Goal: Task Accomplishment & Management: Complete application form

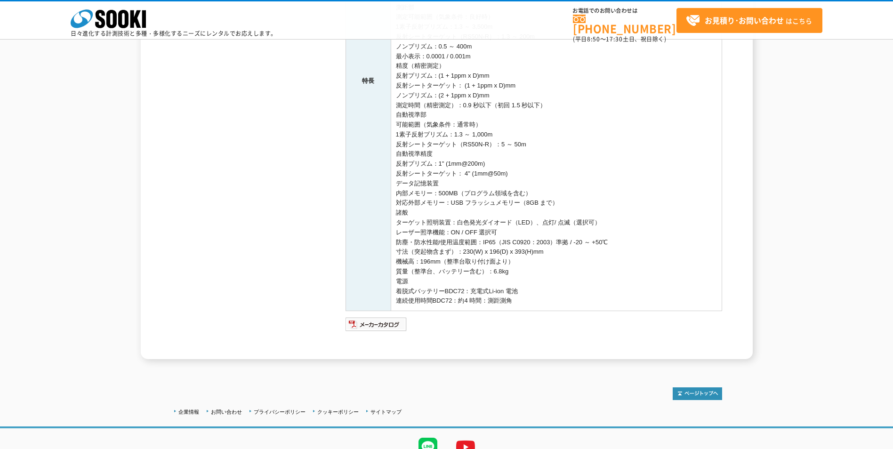
scroll to position [374, 0]
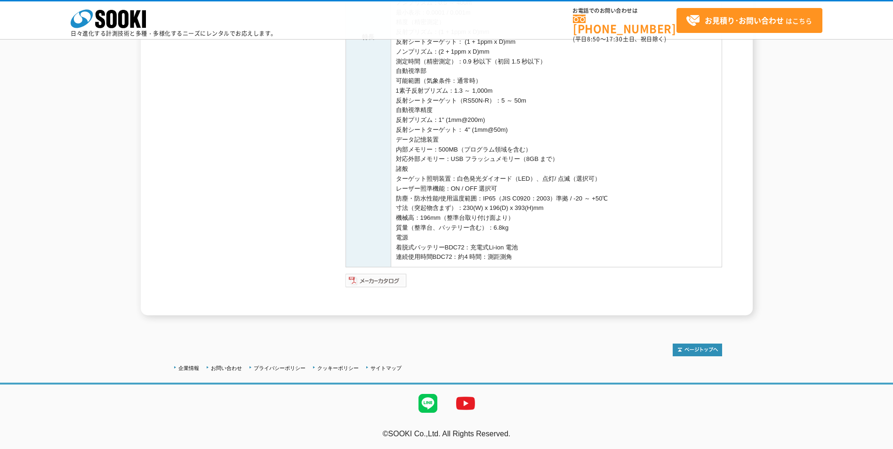
click at [383, 280] on img at bounding box center [377, 280] width 62 height 15
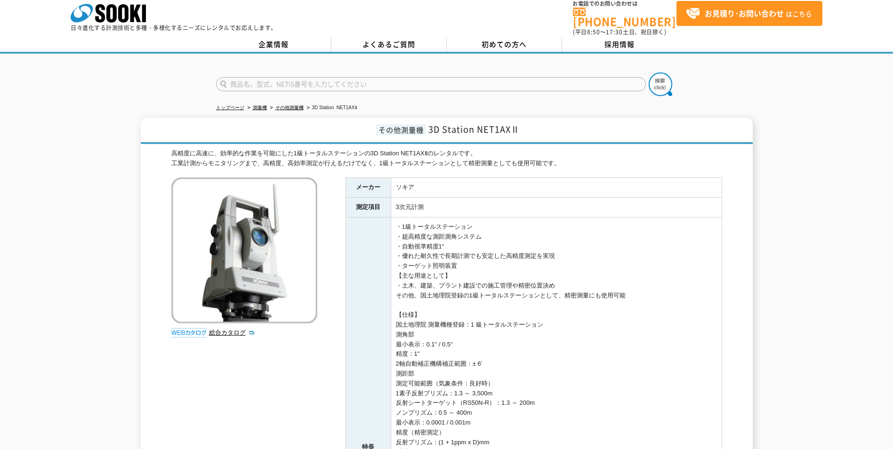
scroll to position [0, 0]
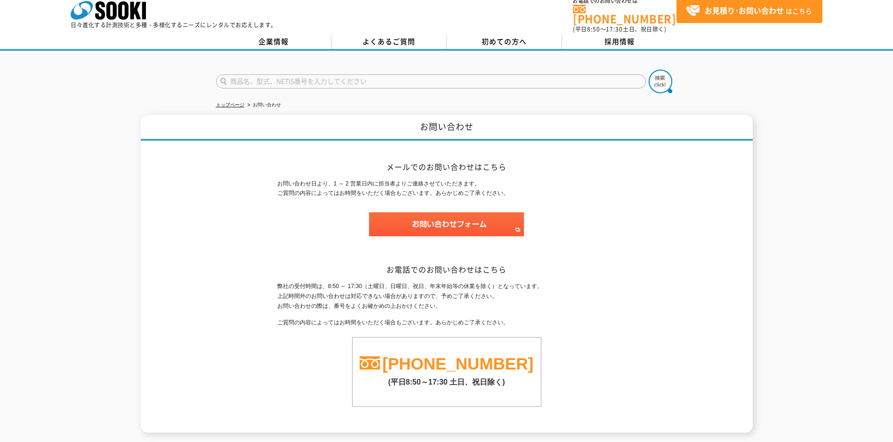
scroll to position [82, 0]
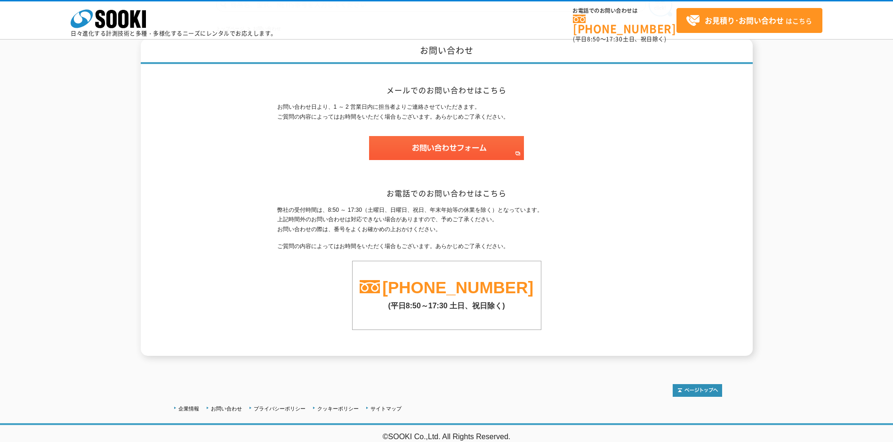
click at [409, 136] on p at bounding box center [446, 152] width 339 height 33
click at [478, 136] on p at bounding box center [446, 152] width 339 height 33
click at [393, 135] on div "メールでのお問い合わせはこちら お問い合わせ日より、1 ～ 2 営業日内に担当者よりご連絡させていただきます。 ご質問の内容によってはお時間をいただく場合もご…" at bounding box center [446, 210] width 339 height 292
click at [351, 106] on div "お問い合わせ日より、1 ～ 2 営業日内に担当者よりご連絡させていただきます。 ご質問の内容によってはお時間をいただく場合もございます。あらかじめご了承くださ…" at bounding box center [446, 135] width 339 height 67
click at [337, 102] on p "お問い合わせ日より、1 ～ 2 営業日内に担当者よりご連絡させていただきます。 ご質問の内容によってはお時間をいただく場合もございます。あらかじめご了承くださ…" at bounding box center [446, 112] width 339 height 20
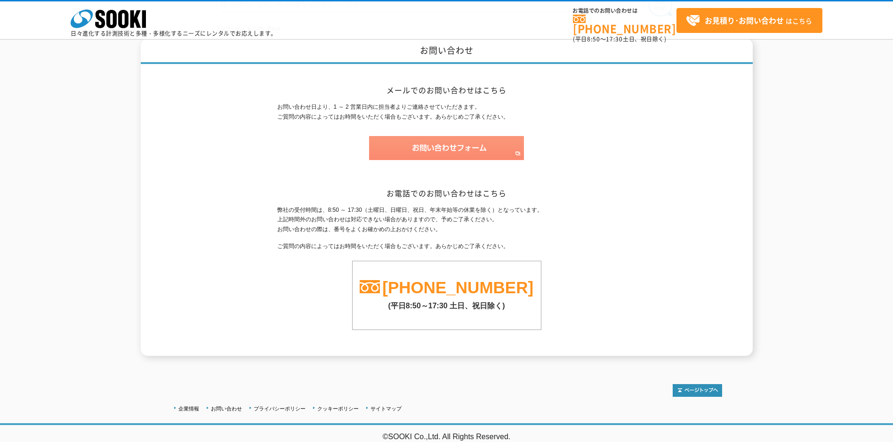
click at [456, 136] on img at bounding box center [446, 148] width 155 height 24
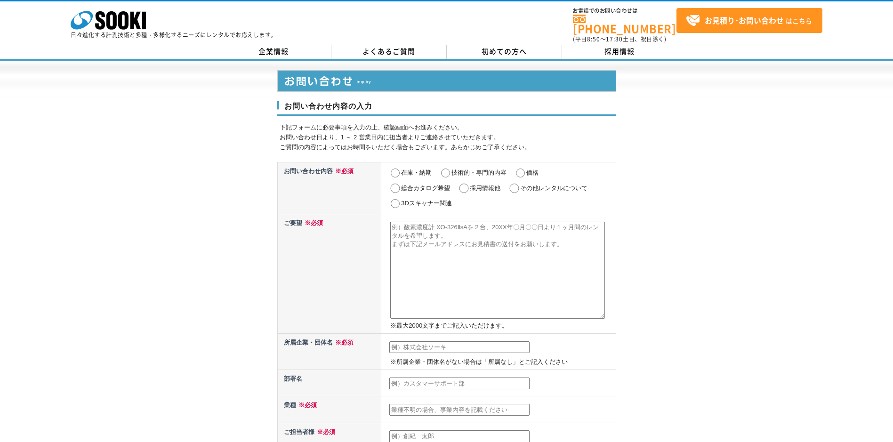
click at [539, 176] on label "価格" at bounding box center [532, 172] width 12 height 7
click at [526, 178] on input "価格" at bounding box center [521, 173] width 12 height 9
radio input "true"
click at [468, 266] on textarea at bounding box center [497, 270] width 215 height 97
paste textarea "お世話になっております。 弊社の建設コンサルタント事業において、3次元計測機器の活用に向けた情報収集をしております。 こちらの機器1台について、導入の初期費用…"
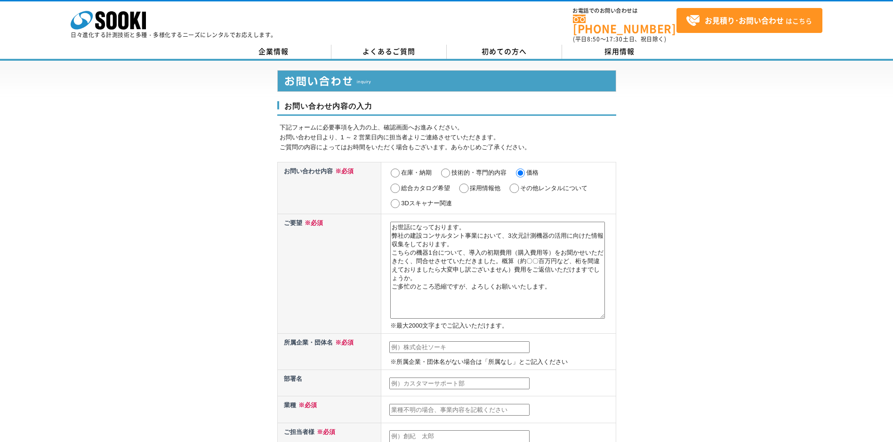
click at [469, 250] on textarea "お世話になっております。 弊社の建設コンサルタント事業において、3次元計測機器の活用に向けた情報収集をしております。 こちらの機器1台について、導入の初期費用…" at bounding box center [497, 270] width 215 height 97
type textarea "お世話になっております。 弊社の建設コンサルタント事業において、3次元計測機器の活用に向けた情報収集をしております。 こちらの機器1台について、導入の初期費用…"
click at [434, 207] on label "3Dスキャナー関連" at bounding box center [426, 203] width 51 height 7
click at [401, 209] on input "3Dスキャナー関連" at bounding box center [395, 203] width 12 height 9
radio input "true"
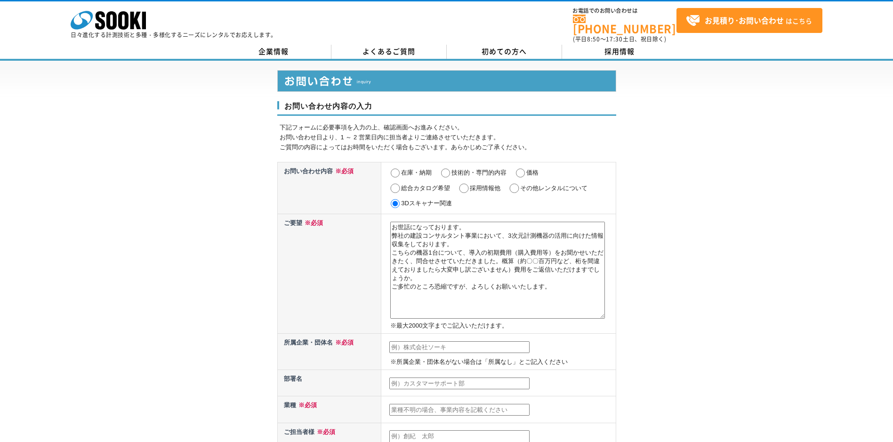
click at [526, 178] on input "価格" at bounding box center [521, 173] width 12 height 9
radio input "true"
click at [428, 298] on textarea "お世話になっております。 弊社の建設コンサルタント事業において、3次元計測機器の活用に向けた情報収集をしております。 こちらの機器1台について、導入の初期費用…" at bounding box center [497, 270] width 215 height 97
click at [428, 267] on textarea "お世話になっております。 弊社の建設コンサルタント事業において、3次元計測機器の活用に向けた情報収集をしております。 こちらの機器1台について、導入の初期費用…" at bounding box center [497, 270] width 215 height 97
click at [449, 270] on textarea "お世話になっております。 弊社の建設コンサルタント事業において、3次元計測機器の活用に向けた情報収集をしております。 こちらの機器1台について、導入の初期費用…" at bounding box center [497, 270] width 215 height 97
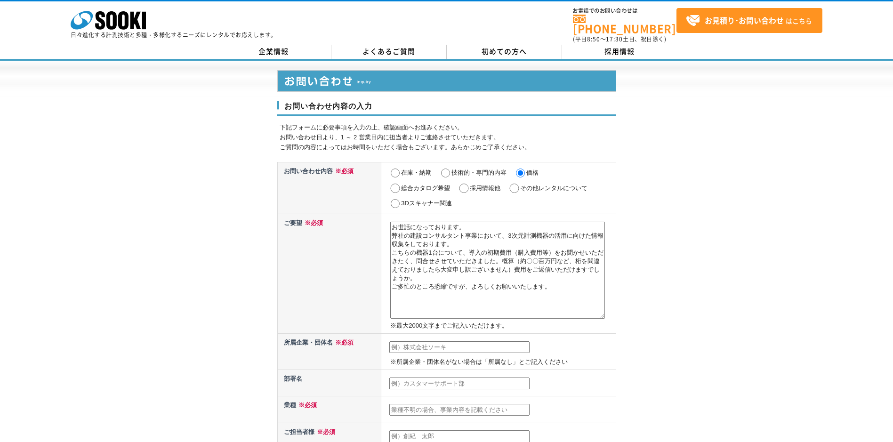
click at [501, 241] on textarea "お世話になっております。 弊社の建設コンサルタント事業において、3次元計測機器の活用に向けた情報収集をしております。 こちらの機器1台について、導入の初期費用…" at bounding box center [497, 270] width 215 height 97
click at [503, 250] on textarea "お世話になっております。 弊社の建設コンサルタント事業において、3次元計測機器の活用に向けた情報収集をしております。 こちらの機器1台について、導入の初期費用…" at bounding box center [497, 270] width 215 height 97
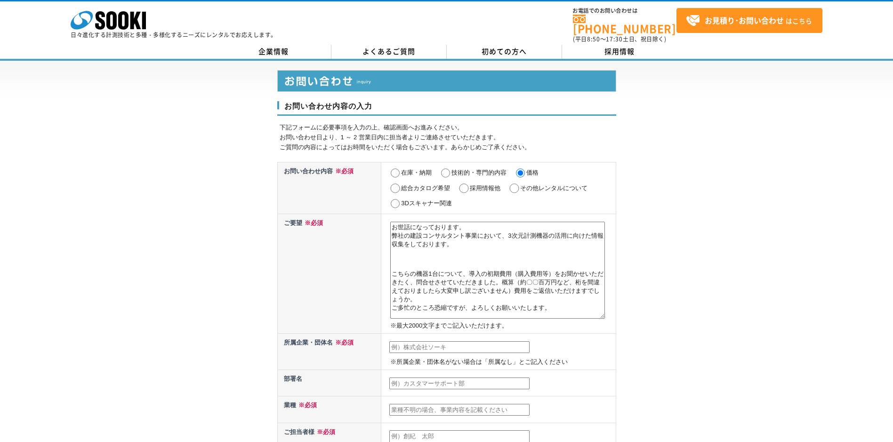
paste textarea "3D Station NET1AXⅡ"
click at [497, 295] on textarea "お世話になっております。 弊社の建設コンサルタント事業において、3次元計測機器の活用に向けた情報収集をしております。 3D Station NET1AXⅡ こ…" at bounding box center [497, 270] width 215 height 97
click at [575, 299] on textarea "お世話になっております。 弊社の建設コンサルタント事業において、3次元計測機器の活用に向けた情報収集をしております。 3D Station NET1AXⅡ こ…" at bounding box center [497, 270] width 215 height 97
click at [543, 293] on textarea "お世話になっております。 弊社の建設コンサルタント事業において、3次元計測機器の活用に向けた情報収集をしております。 3D Station NET1AXⅡ こ…" at bounding box center [497, 270] width 215 height 97
click at [559, 302] on textarea "お世話になっております。 弊社の建設コンサルタント事業において、3次元計測機器の活用に向けた情報収集をしております。 3D Station NET1AXⅡ こ…" at bounding box center [497, 270] width 215 height 97
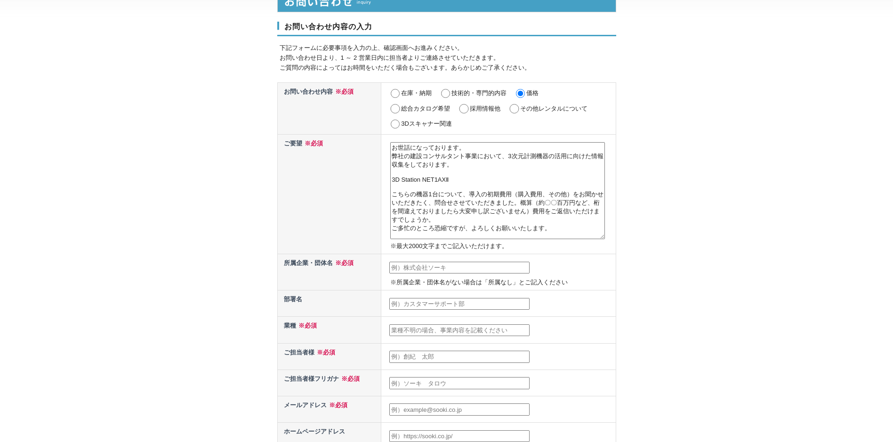
scroll to position [94, 0]
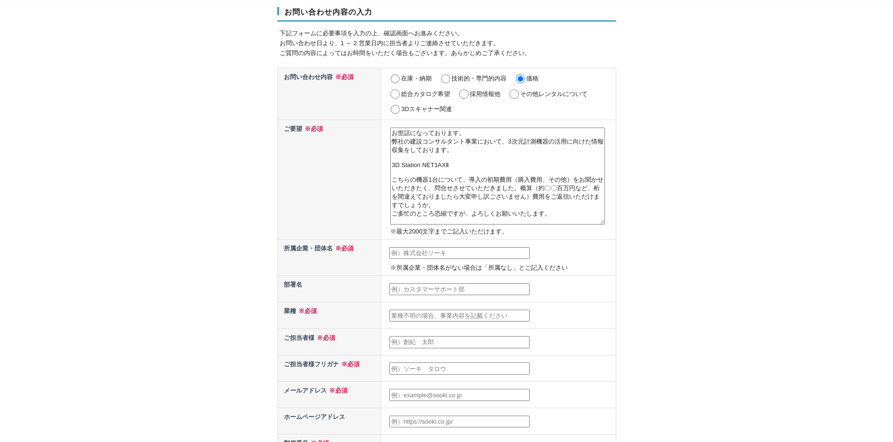
type textarea "お世話になっております。 弊社の建設コンサルタント事業において、3次元計測機器の活用に向けた情報収集をしております。 3D Station NET1AXⅡ こ…"
click at [471, 259] on input "text" at bounding box center [459, 253] width 140 height 12
type input "株式会社　建設技術研究所"
type input "[PERSON_NAME]"
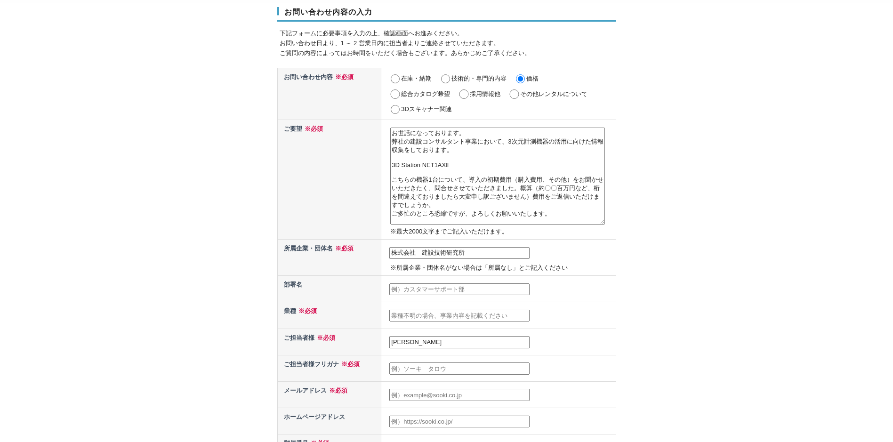
type input "[EMAIL_ADDRESS][DOMAIN_NAME]"
type input "520"
click at [455, 322] on input "text" at bounding box center [459, 316] width 140 height 12
type input "建設コンサルタント"
drag, startPoint x: 456, startPoint y: 382, endPoint x: 333, endPoint y: 385, distance: 122.9
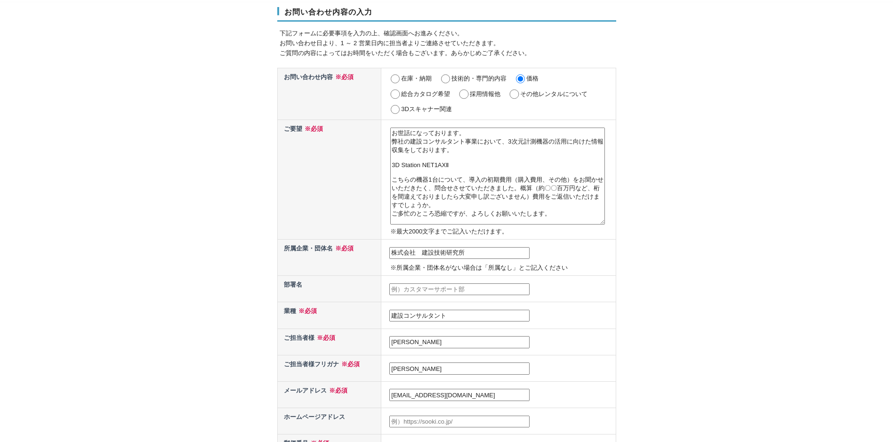
click at [333, 381] on tr "ご担当者様フリガナ ※必須 中居　圭二" at bounding box center [446, 368] width 339 height 26
type input "ナカイ"
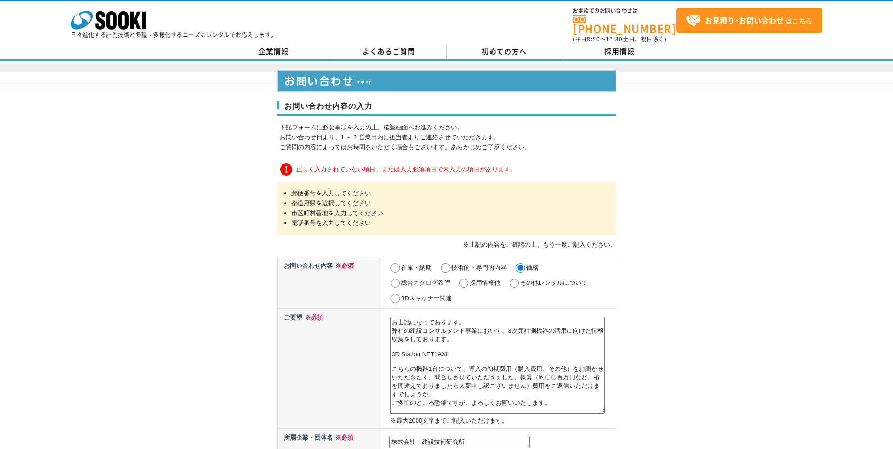
scroll to position [283, 0]
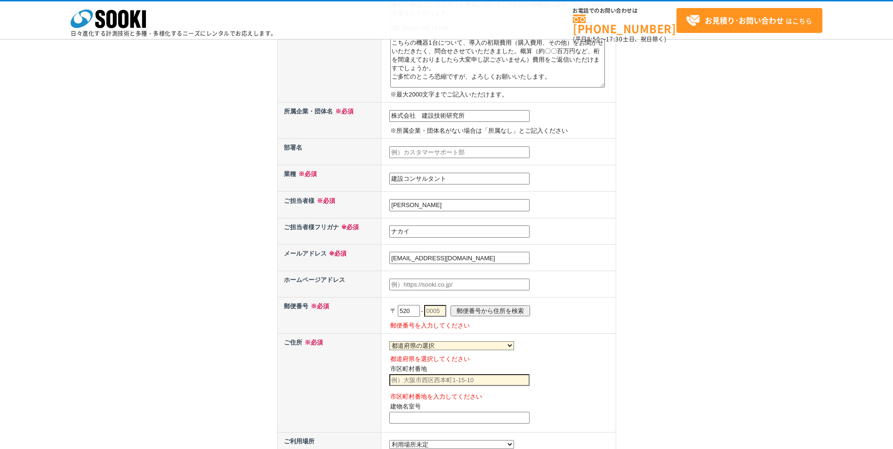
click at [464, 234] on input "ナカイ" at bounding box center [459, 232] width 140 height 12
type input "ナカイ　ケイジ"
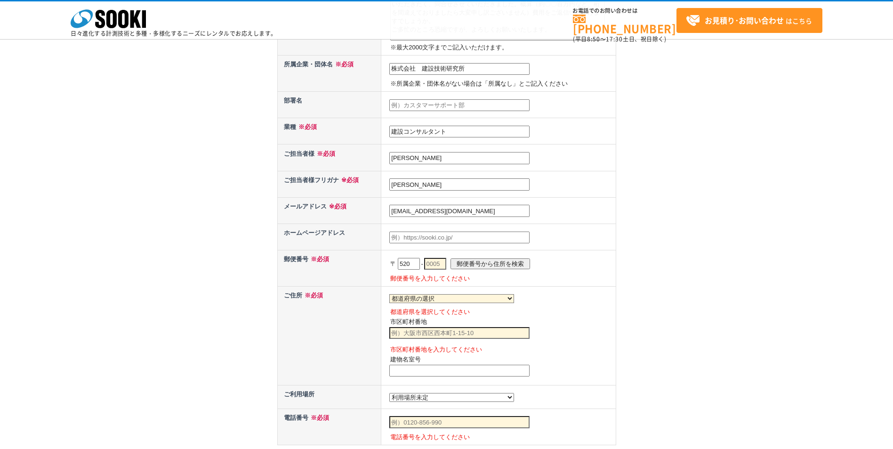
click at [440, 265] on input "text" at bounding box center [435, 264] width 22 height 12
drag, startPoint x: 414, startPoint y: 266, endPoint x: 350, endPoint y: 266, distance: 64.5
click at [350, 266] on tr "郵便番号 ※必須 〒 520 - 郵便番号から住所を検索 郵便番号を入力してください" at bounding box center [446, 268] width 339 height 36
type input "550"
type input "0003"
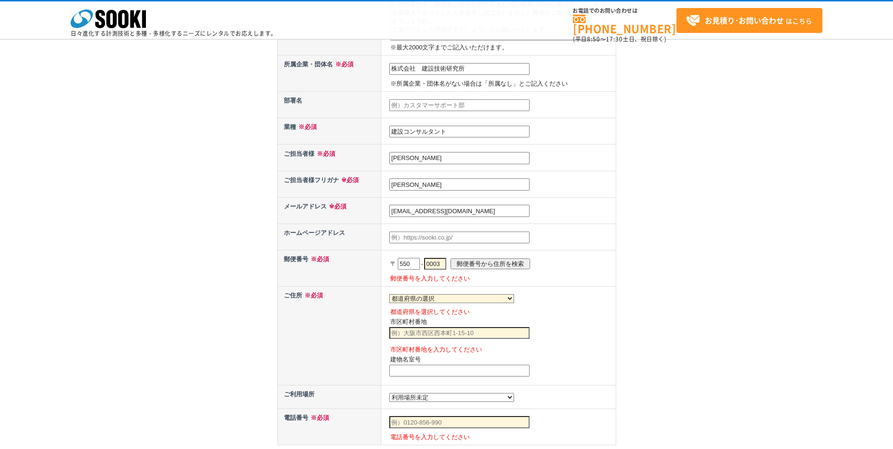
drag, startPoint x: 517, startPoint y: 263, endPoint x: 508, endPoint y: 267, distance: 9.7
click at [517, 263] on input "郵便番号から住所を検索" at bounding box center [491, 264] width 80 height 11
select select "27"
click at [458, 335] on input "大阪市西区京町堀" at bounding box center [459, 333] width 140 height 12
type input "大阪市西区京町堀3丁目3－13"
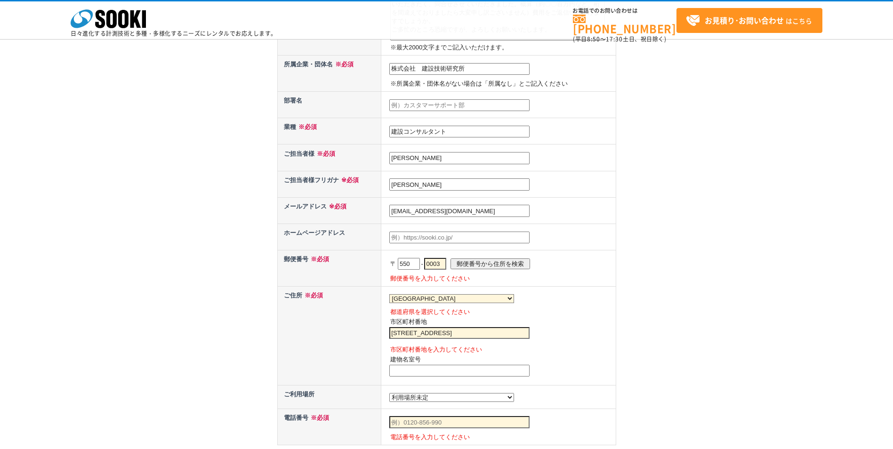
click at [493, 376] on input "text" at bounding box center [459, 371] width 140 height 12
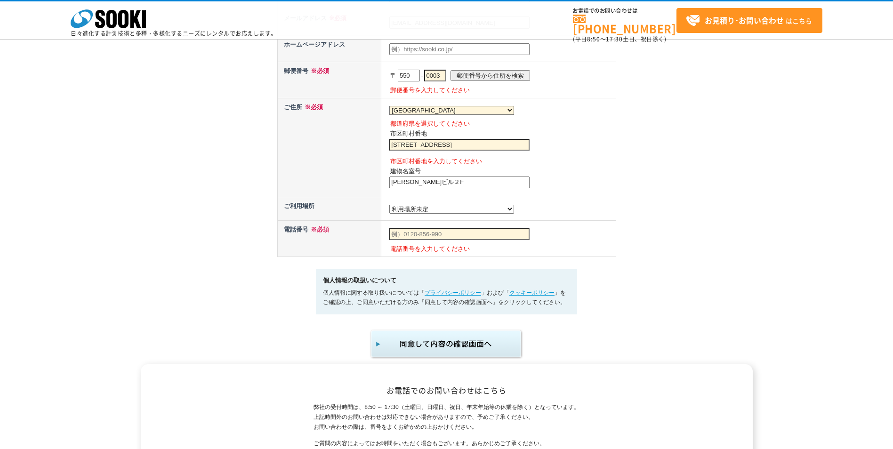
type input "谷本ビル２F"
drag, startPoint x: 449, startPoint y: 239, endPoint x: 487, endPoint y: 238, distance: 38.2
click at [449, 239] on input "text" at bounding box center [459, 234] width 140 height 12
type input "06-6206-5741"
click at [453, 359] on img "submit" at bounding box center [447, 344] width 154 height 31
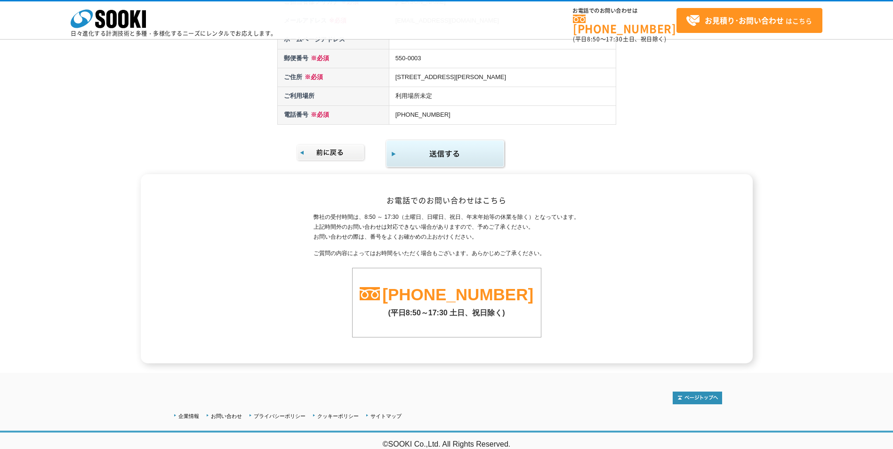
drag, startPoint x: 0, startPoint y: 0, endPoint x: 447, endPoint y: 155, distance: 473.5
click at [447, 155] on img "submit" at bounding box center [445, 154] width 121 height 31
